Goal: Task Accomplishment & Management: Manage account settings

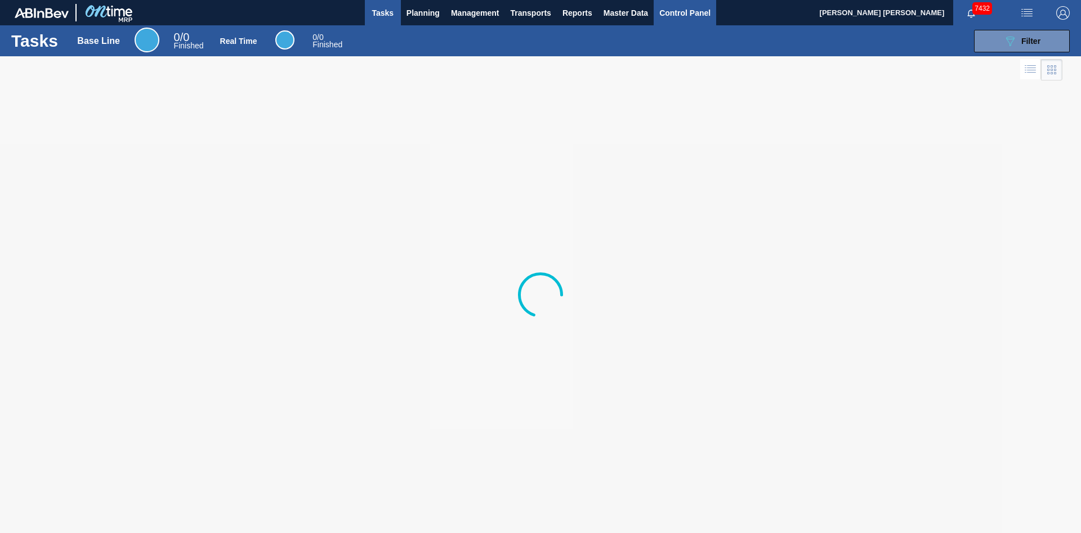
click at [697, 14] on span "Control Panel" at bounding box center [684, 13] width 51 height 14
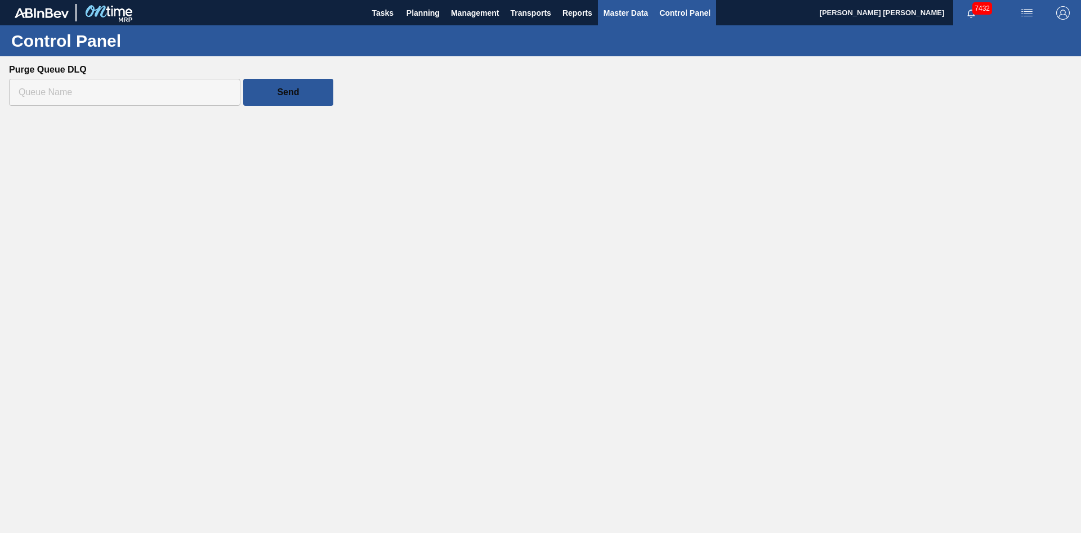
click at [630, 13] on span "Master Data" at bounding box center [626, 13] width 44 height 14
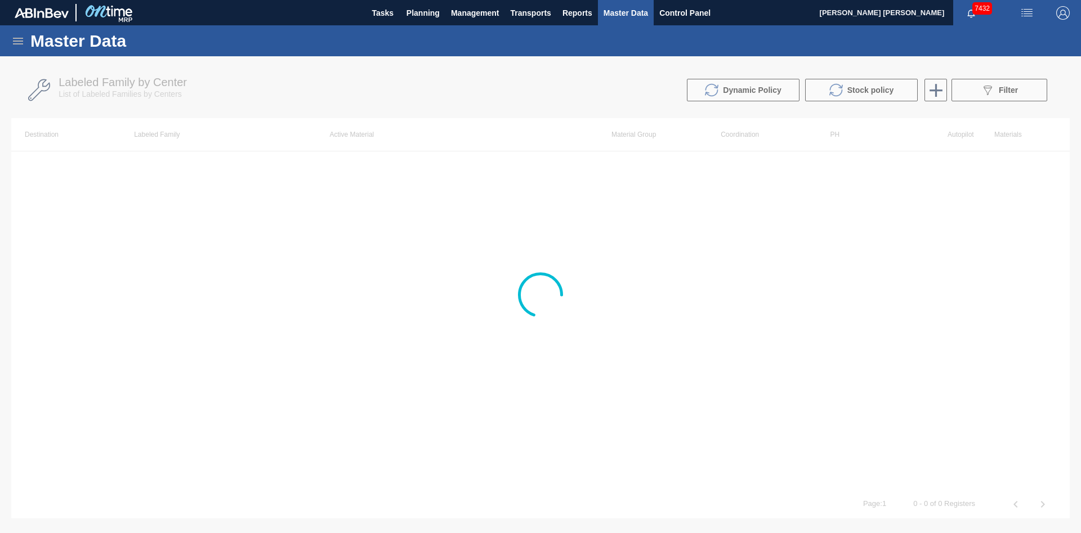
click at [20, 38] on icon at bounding box center [18, 41] width 10 height 7
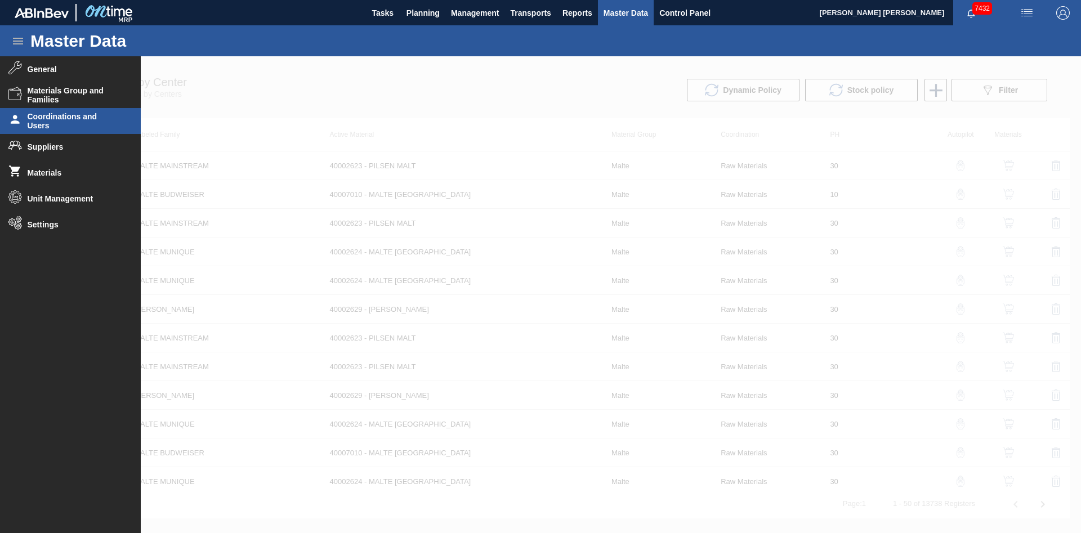
click at [98, 114] on span "Coordinations and Users" at bounding box center [74, 121] width 93 height 18
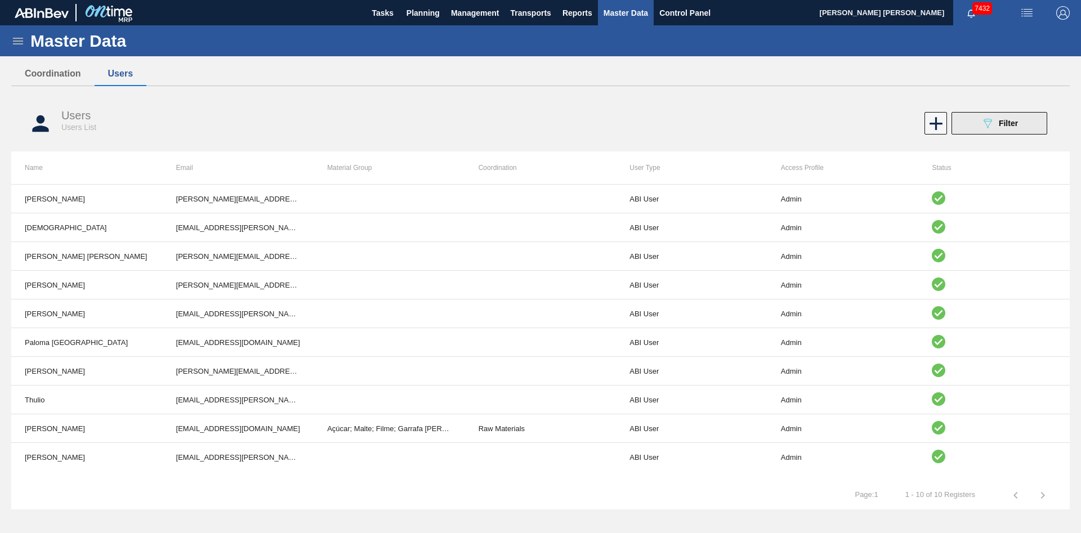
click at [1001, 121] on span "Filter" at bounding box center [1008, 123] width 19 height 9
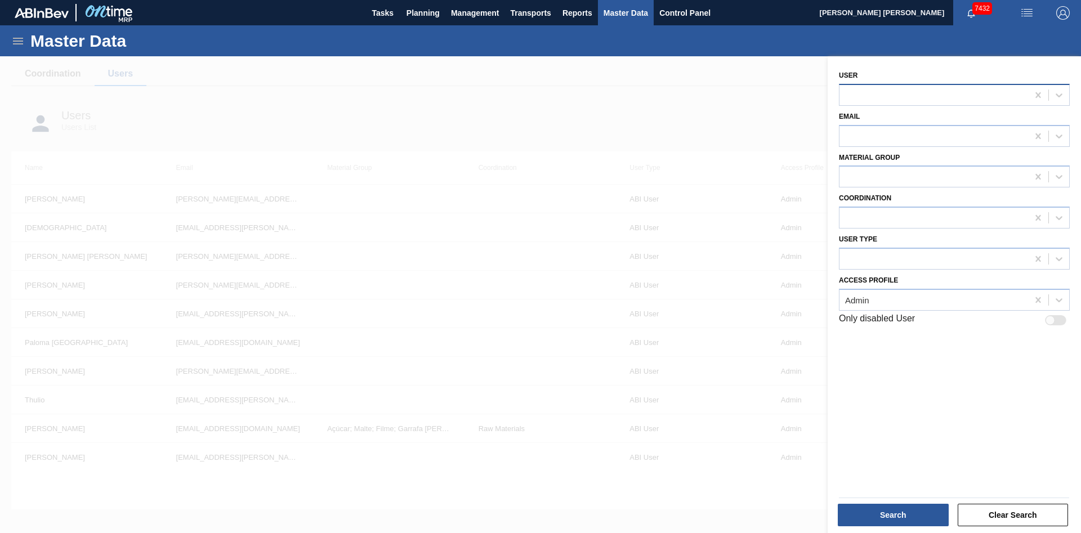
click at [885, 87] on div at bounding box center [934, 95] width 189 height 16
type input "paulo"
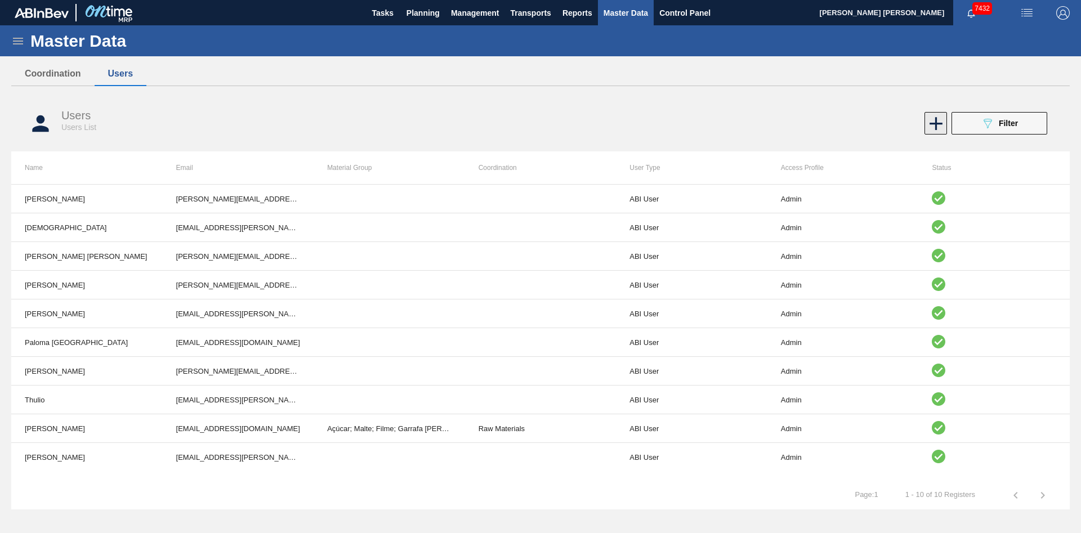
click at [942, 128] on icon at bounding box center [936, 124] width 22 height 22
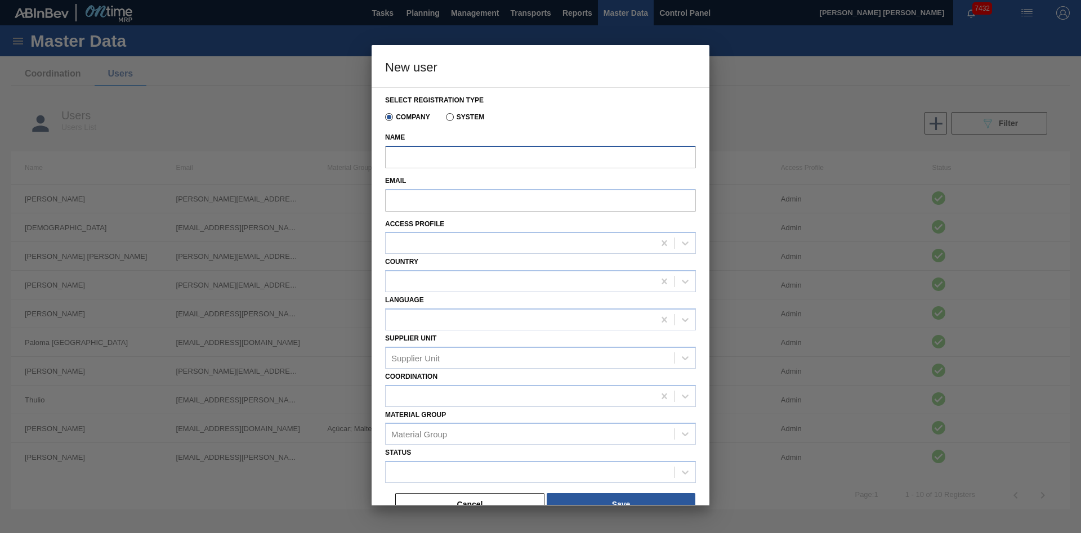
click at [509, 158] on input "Name" at bounding box center [540, 157] width 311 height 23
paste input "[EMAIL_ADDRESS][DOMAIN_NAME]"
type input "[PERSON_NAME]"
paste input "[EMAIL_ADDRESS][DOMAIN_NAME]"
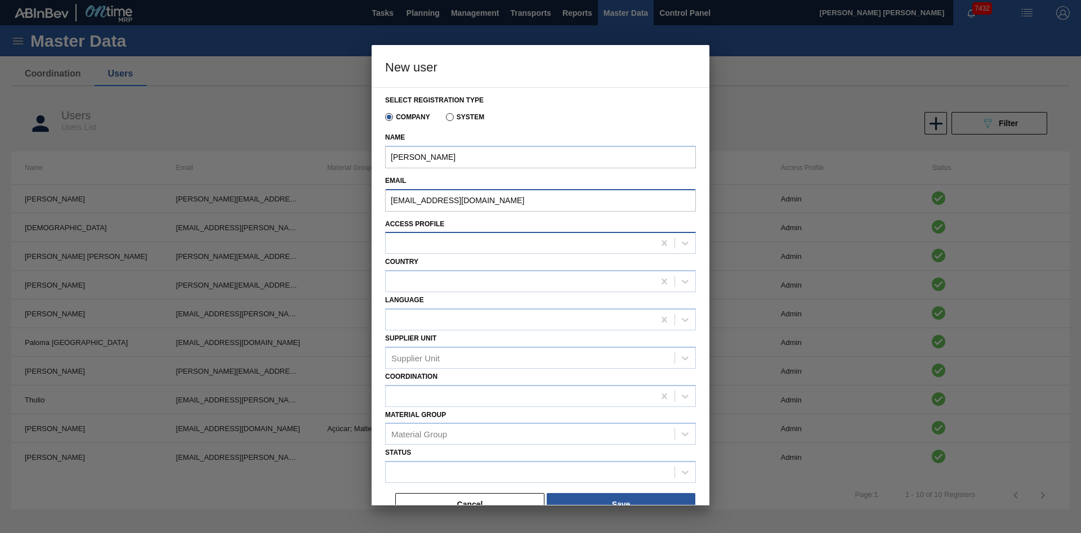
type input "[EMAIL_ADDRESS][DOMAIN_NAME]"
click at [492, 246] on div at bounding box center [520, 243] width 269 height 16
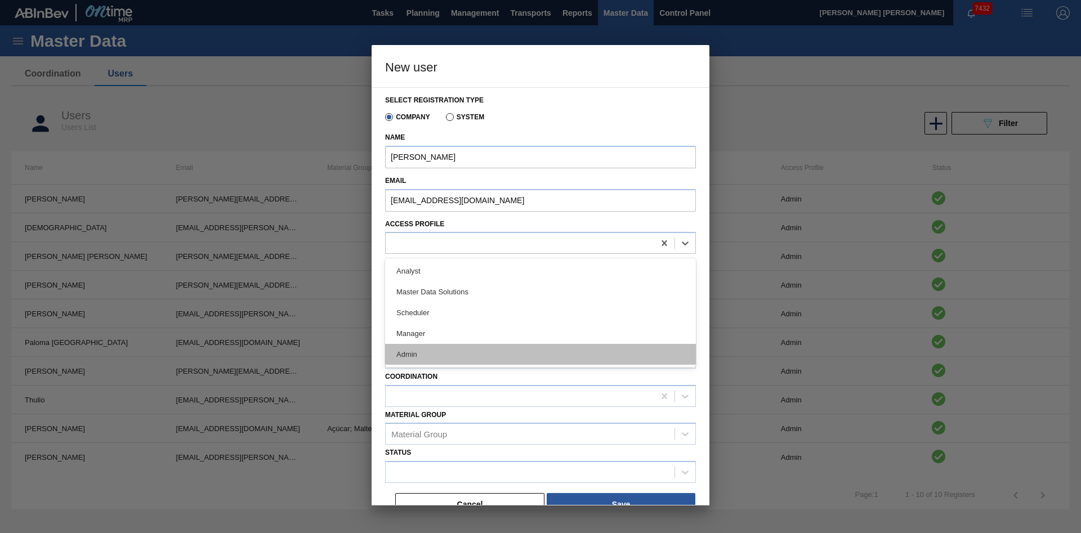
click at [429, 351] on div "Admin" at bounding box center [540, 354] width 311 height 21
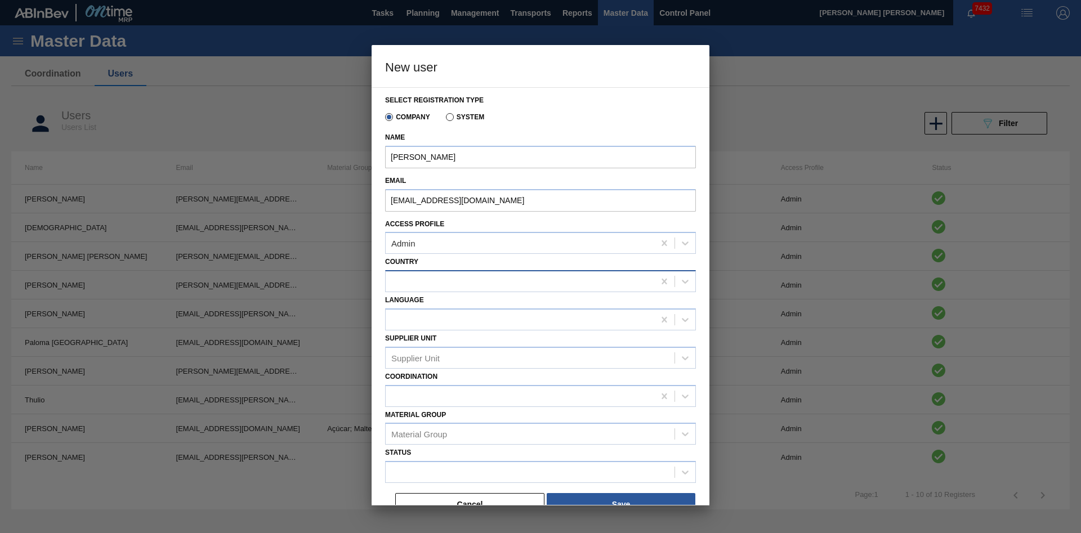
click at [529, 275] on div at bounding box center [520, 282] width 269 height 16
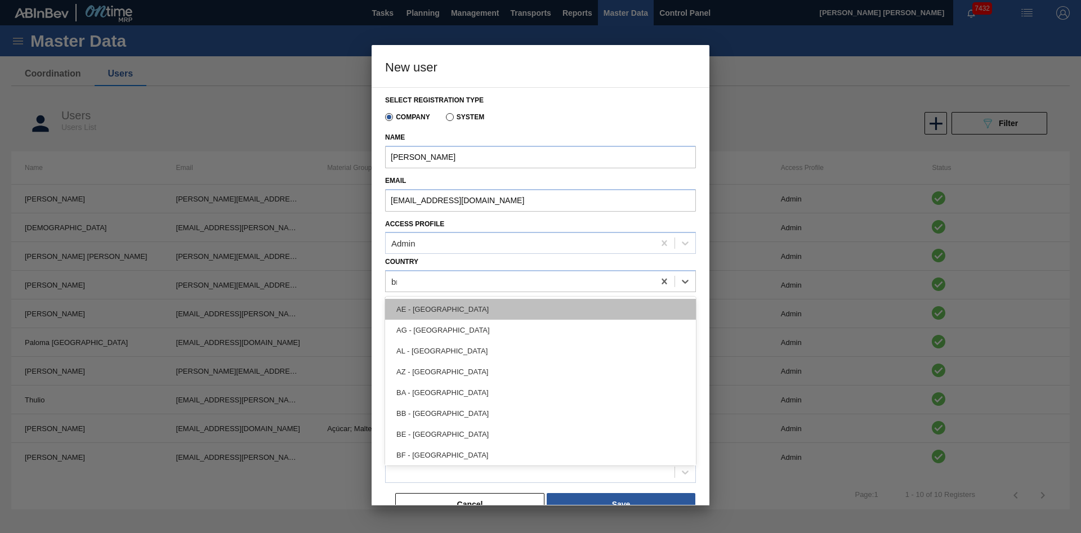
type input "bra"
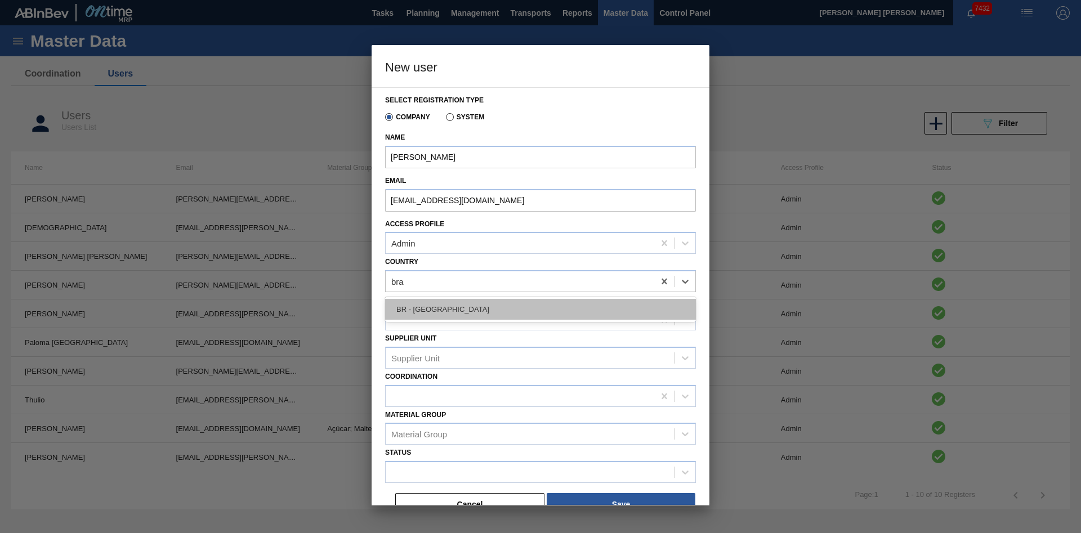
click at [468, 310] on div "BR - [GEOGRAPHIC_DATA]" at bounding box center [540, 309] width 311 height 21
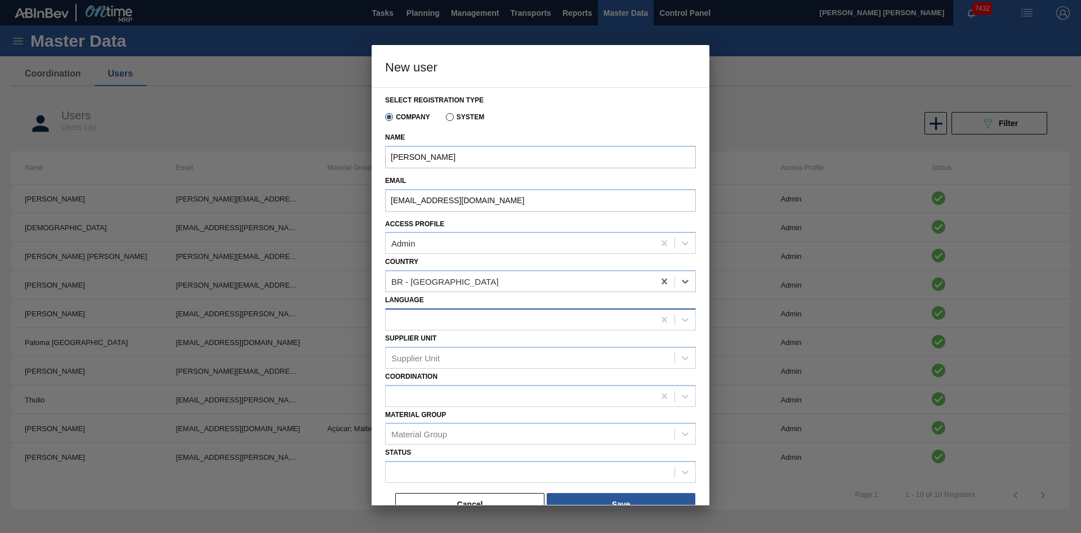
click at [458, 324] on div at bounding box center [520, 319] width 269 height 16
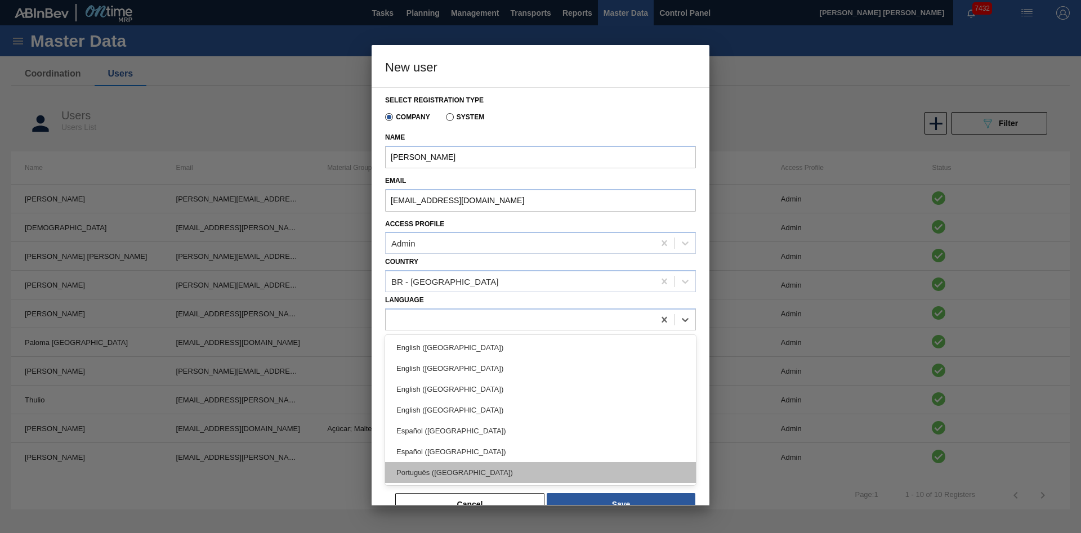
click at [436, 468] on div "Português ([GEOGRAPHIC_DATA])" at bounding box center [540, 472] width 311 height 21
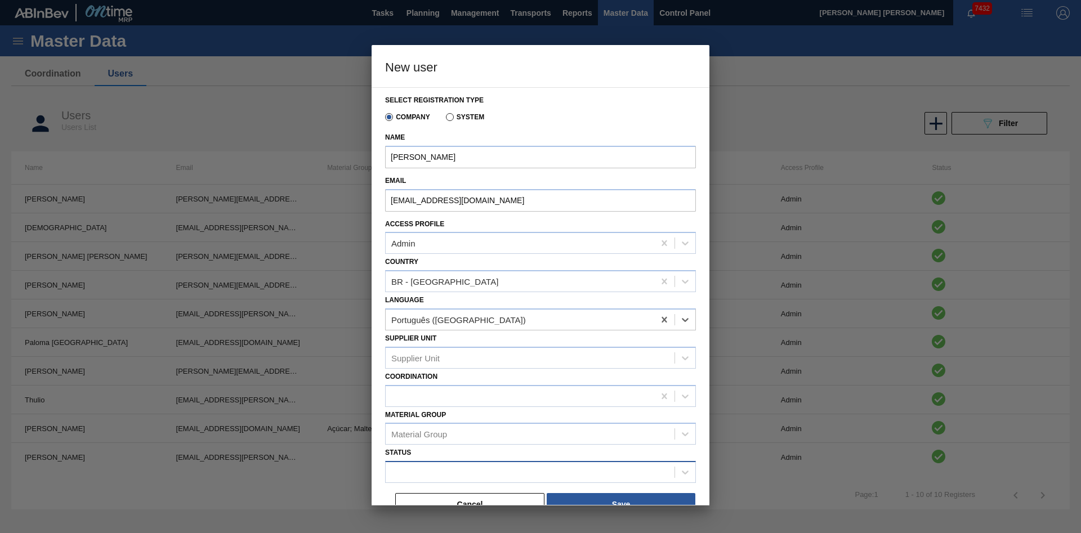
click at [449, 479] on div at bounding box center [530, 473] width 289 height 16
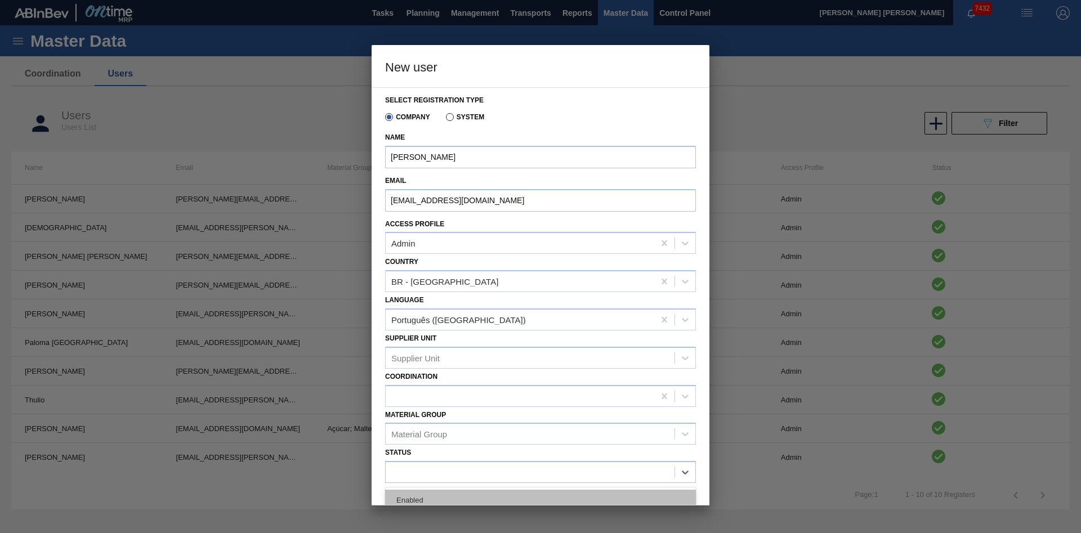
click at [442, 500] on div "Enabled" at bounding box center [540, 500] width 311 height 21
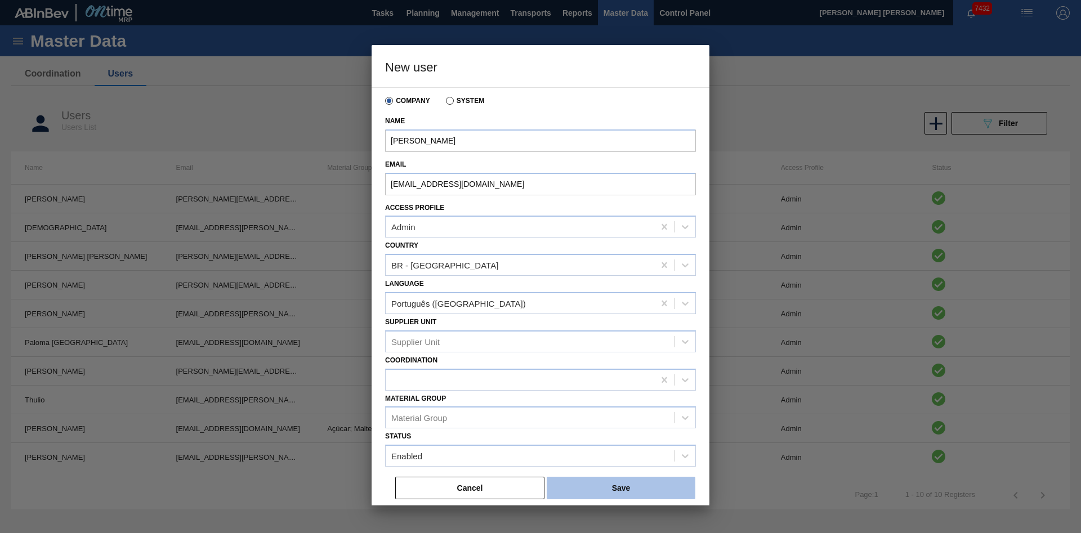
click at [670, 489] on button "Save" at bounding box center [621, 488] width 149 height 23
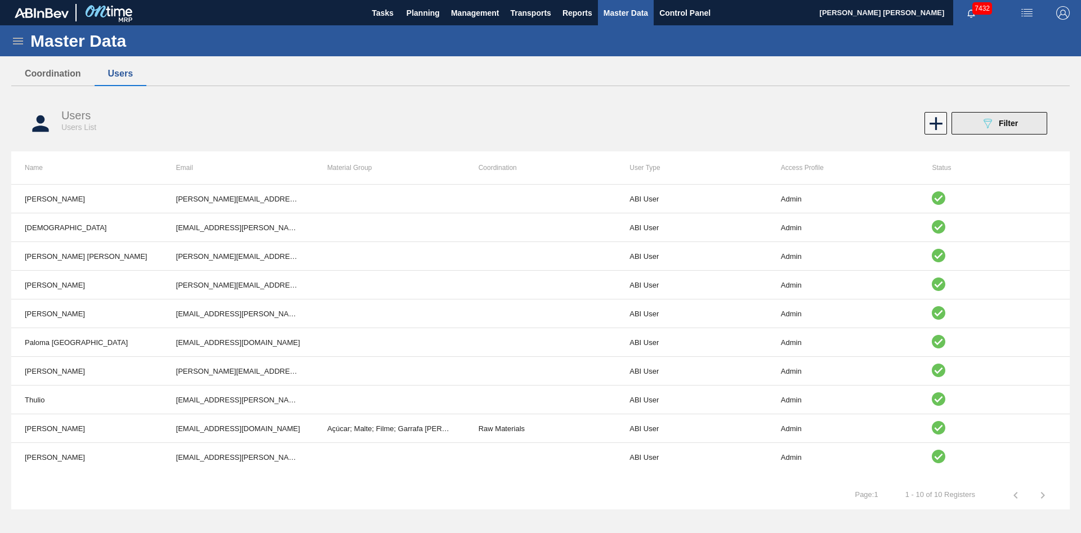
click at [1010, 124] on span "Filter" at bounding box center [1008, 123] width 19 height 9
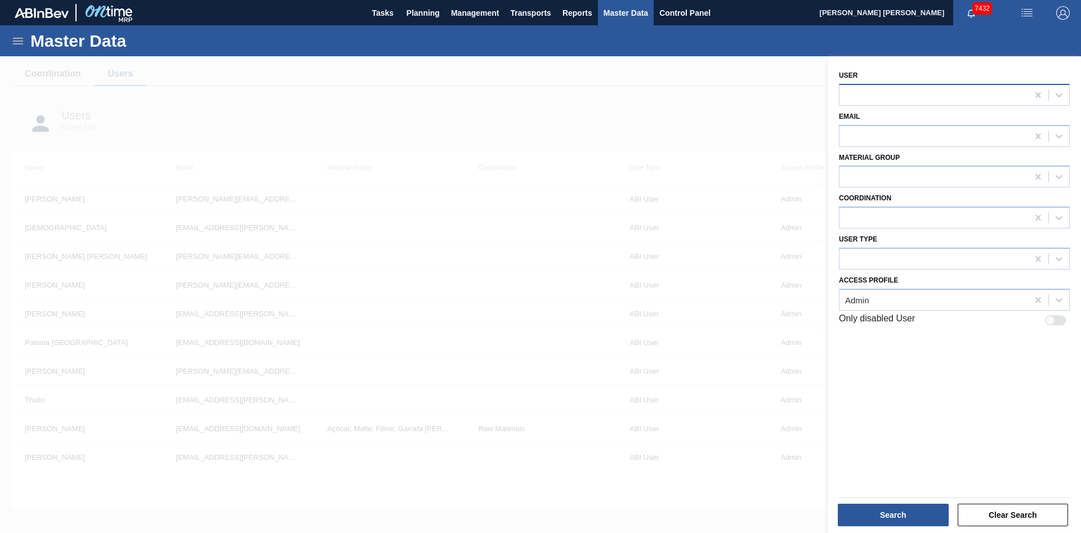
click at [927, 95] on div at bounding box center [934, 95] width 189 height 16
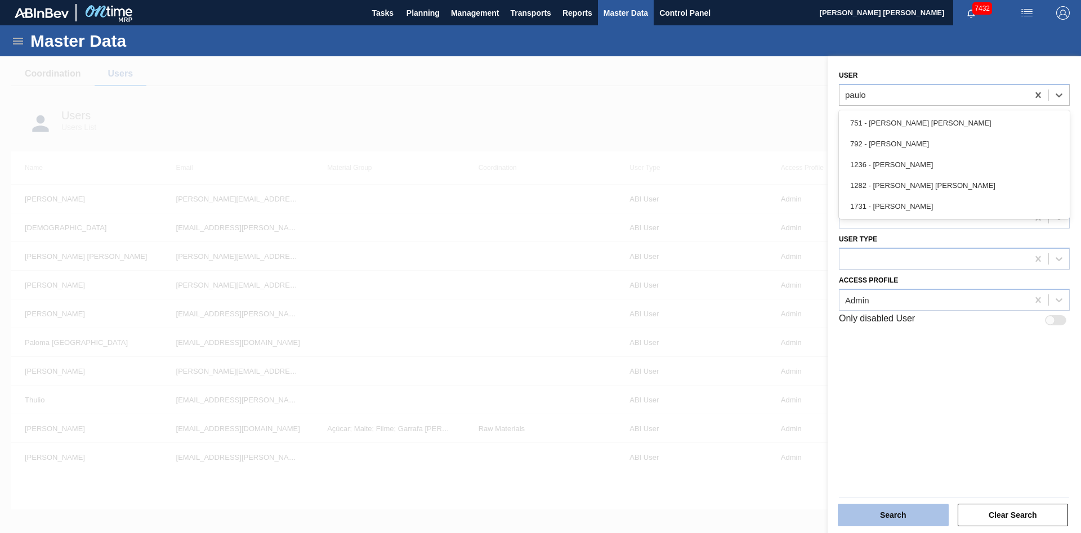
type input "paulo"
click at [931, 511] on button "Search" at bounding box center [893, 515] width 111 height 23
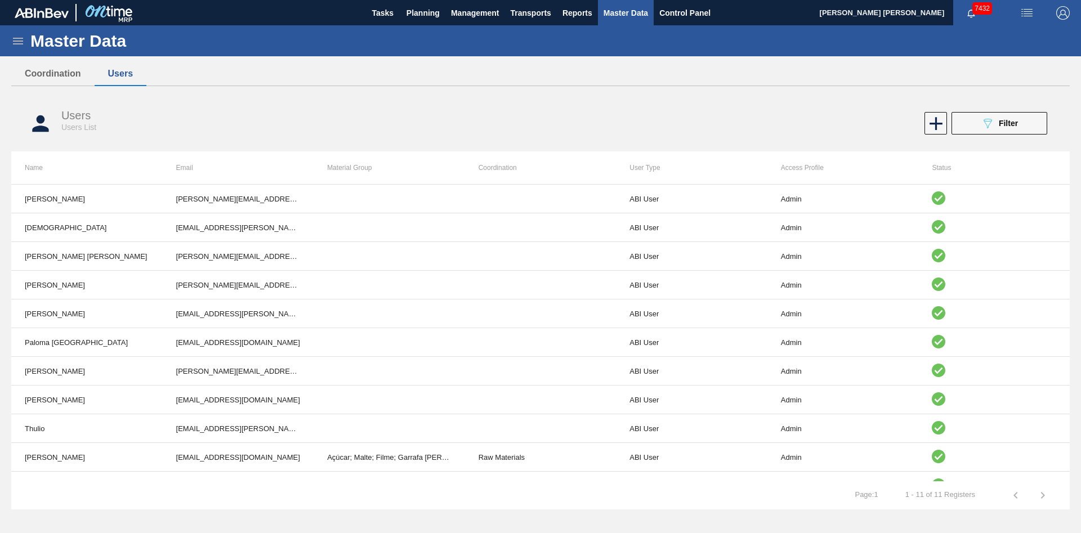
click at [751, 127] on div "089F7B8B-B2A5-4AFE-B5C0-19BA573D28AC Filter" at bounding box center [803, 123] width 500 height 23
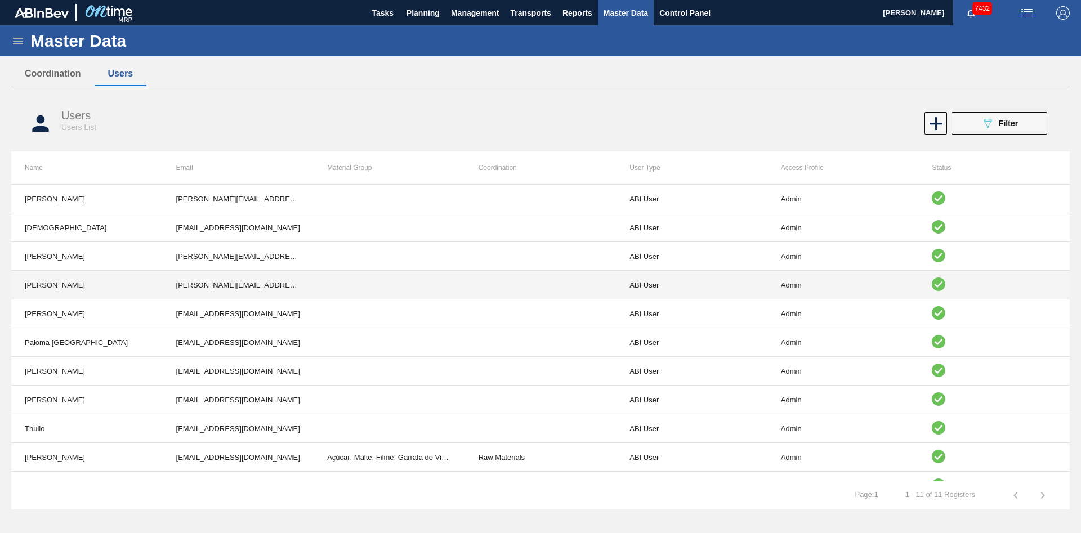
scroll to position [19, 0]
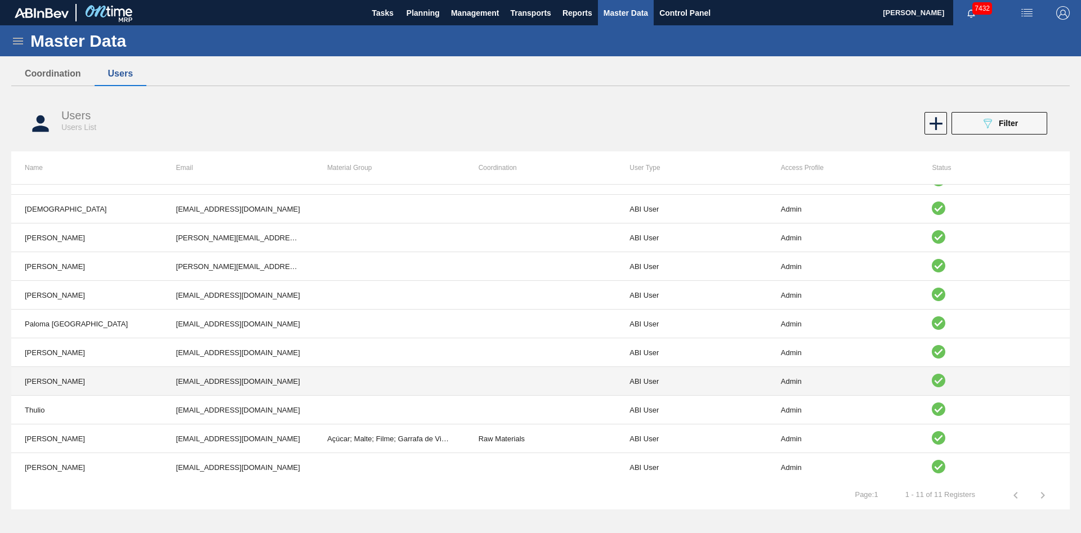
click at [316, 380] on td at bounding box center [389, 381] width 151 height 29
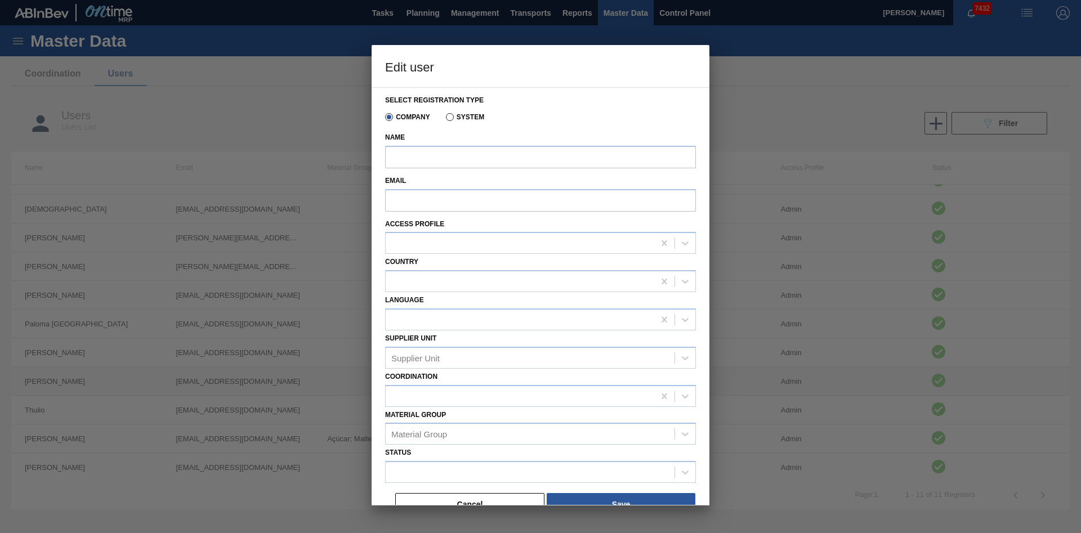
type input "[PERSON_NAME]"
type input "[EMAIL_ADDRESS][DOMAIN_NAME]"
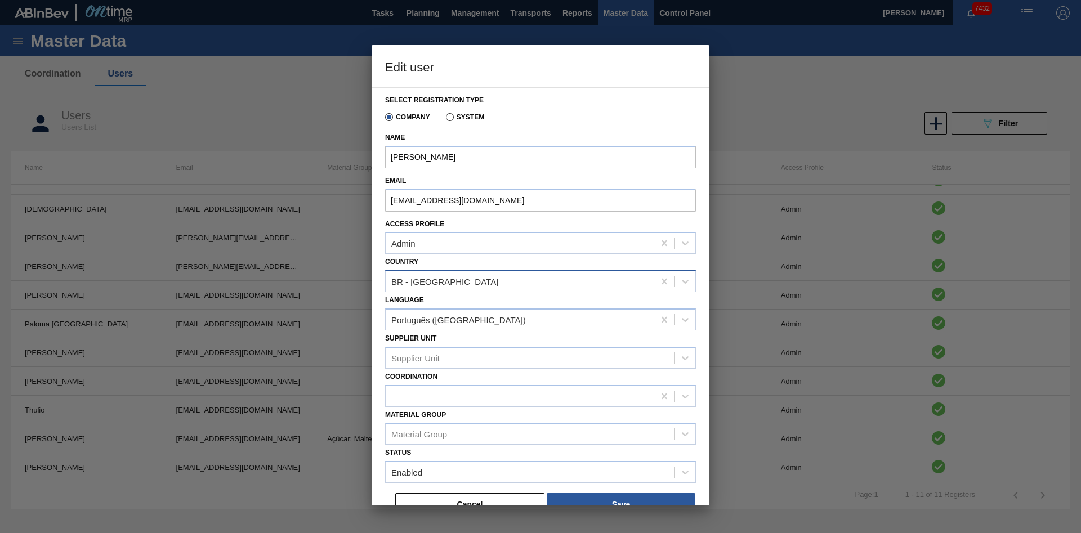
scroll to position [17, 0]
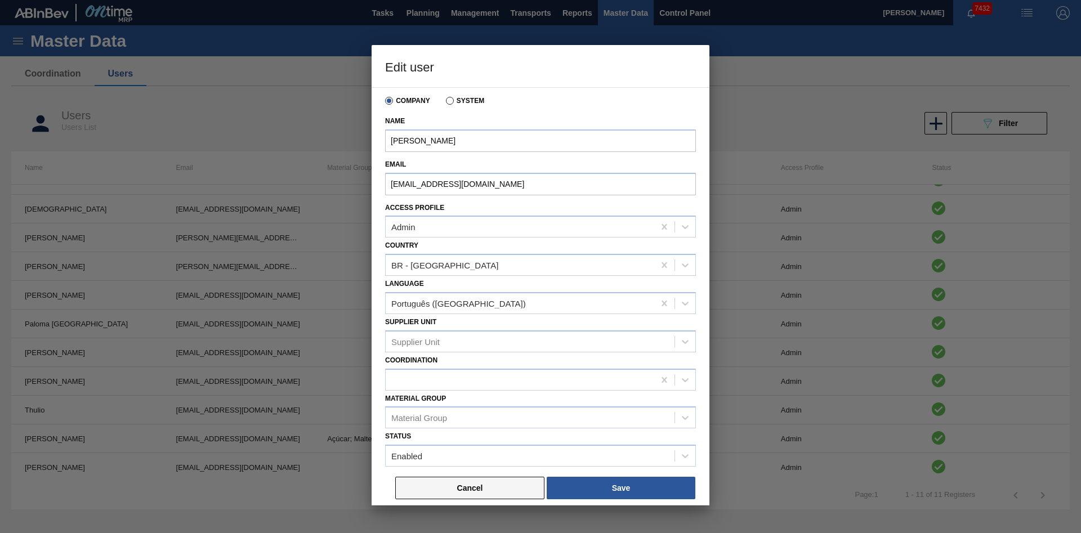
click at [479, 482] on button "Cancel" at bounding box center [469, 488] width 149 height 23
